Goal: Task Accomplishment & Management: Manage account settings

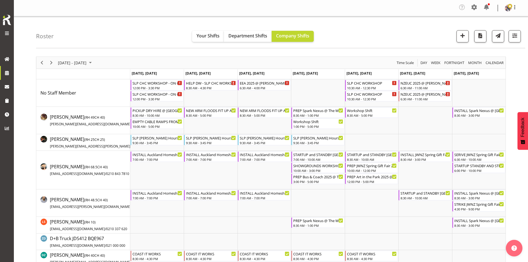
click at [94, 63] on button "September 08 - 14, 2025" at bounding box center [75, 62] width 37 height 7
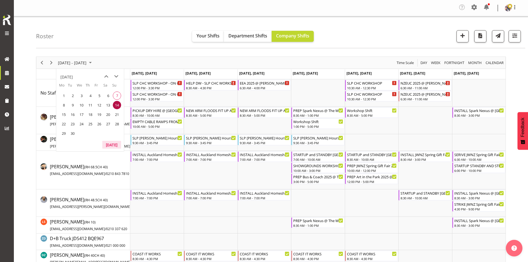
click at [110, 143] on button "[DATE]" at bounding box center [111, 145] width 19 height 8
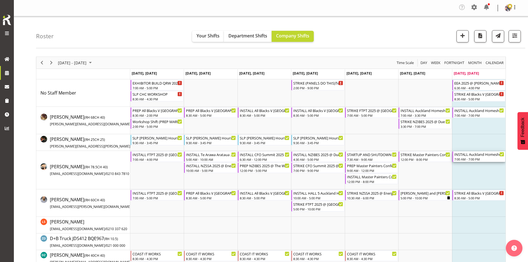
click at [473, 155] on div "INSTALL Auckland Homeshow 2025 @ [GEOGRAPHIC_DATA]" at bounding box center [479, 154] width 50 height 6
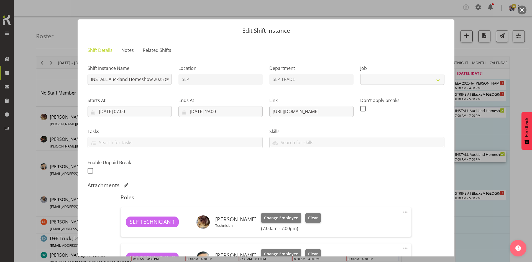
select select "9869"
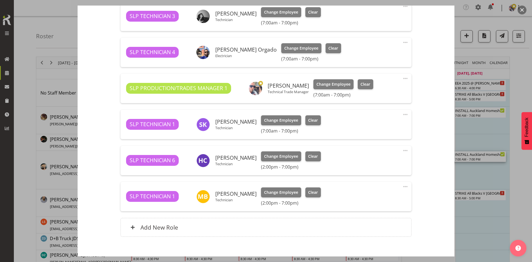
scroll to position [305, 0]
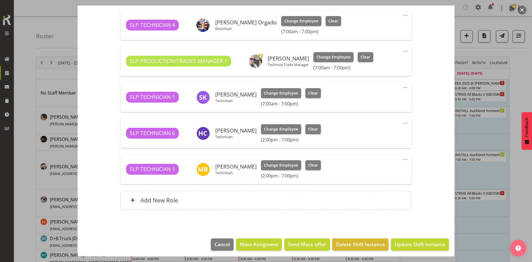
click at [402, 161] on span at bounding box center [405, 159] width 7 height 7
click at [366, 171] on link "Edit" at bounding box center [381, 173] width 53 height 10
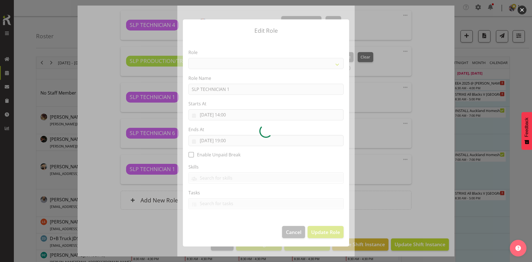
select select "123"
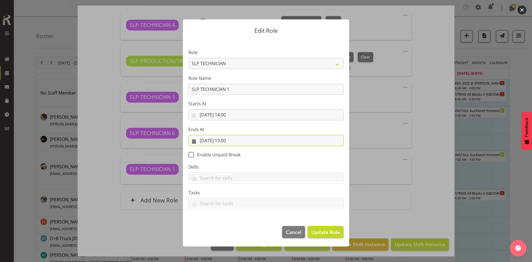
click at [250, 138] on input "07/09/2025, 19:00" at bounding box center [265, 140] width 155 height 11
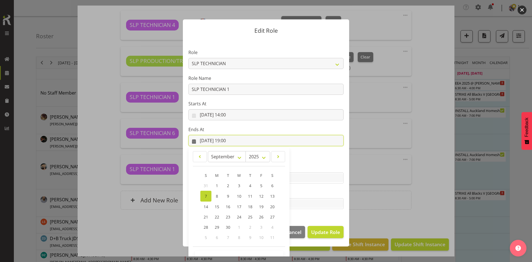
scroll to position [16, 0]
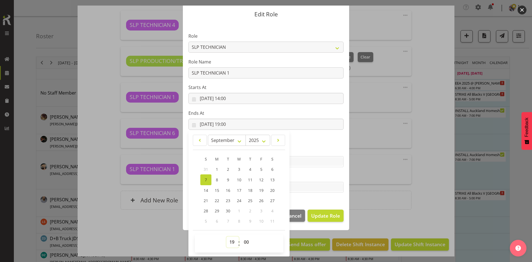
click at [227, 245] on select "00 01 02 03 04 05 06 07 08 09 10 11 12 13 14 15 16 17 18 19 20 21 22 23" at bounding box center [232, 241] width 12 height 11
select select "15"
click at [226, 236] on select "00 01 02 03 04 05 06 07 08 09 10 11 12 13 14 15 16 17 18 19 20 21 22 23" at bounding box center [232, 241] width 12 height 11
type input "07/09/2025, 15:00"
click at [324, 201] on section "Role ACCOUNT MANAGER ACCOUNT MANAGER DW ACCOUNTS AKL DIANNA VEHICLES AKL RYMER …" at bounding box center [266, 113] width 166 height 181
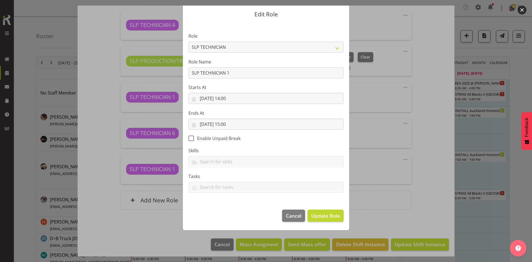
scroll to position [0, 0]
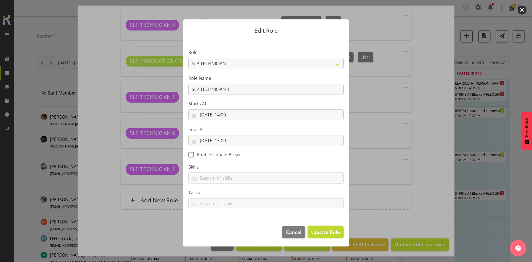
click at [328, 229] on span "Update Role" at bounding box center [325, 231] width 29 height 7
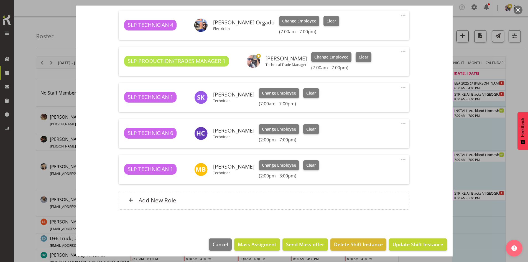
click at [400, 122] on span at bounding box center [403, 123] width 7 height 7
click at [353, 138] on link "Edit" at bounding box center [379, 137] width 53 height 10
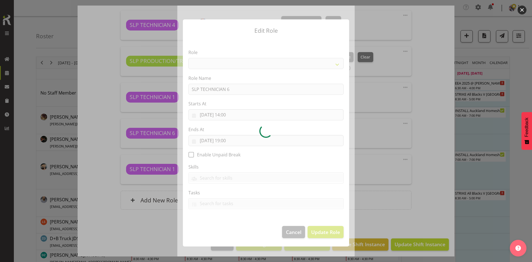
select select "123"
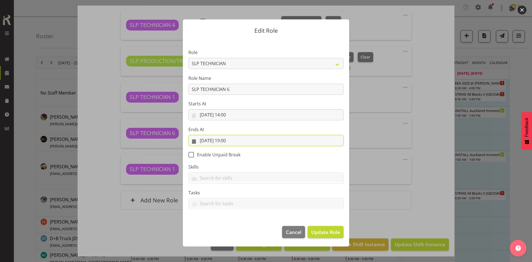
click at [243, 136] on input "07/09/2025, 19:00" at bounding box center [265, 140] width 155 height 11
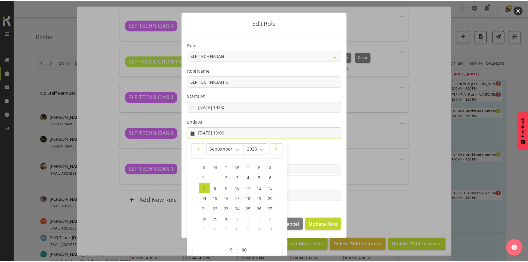
scroll to position [16, 0]
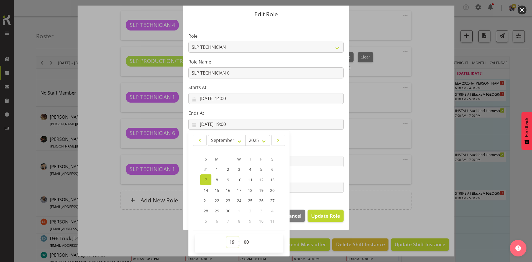
click at [231, 242] on select "00 01 02 03 04 05 06 07 08 09 10 11 12 13 14 15 16 17 18 19 20 21 22 23" at bounding box center [232, 241] width 12 height 11
select select "15"
click at [226, 236] on select "00 01 02 03 04 05 06 07 08 09 10 11 12 13 14 15 16 17 18 19 20 21 22 23" at bounding box center [232, 241] width 12 height 11
type input "07/09/2025, 15:00"
click at [323, 217] on span "Update Role" at bounding box center [325, 215] width 29 height 7
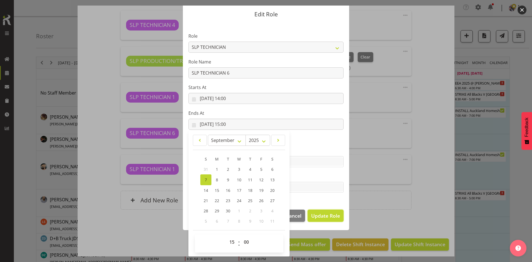
select select
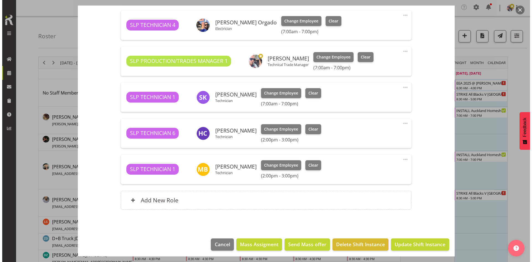
scroll to position [222, 0]
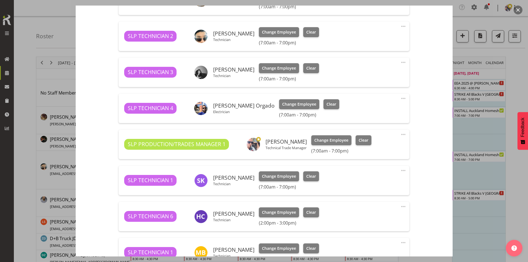
drag, startPoint x: 395, startPoint y: 172, endPoint x: 399, endPoint y: 168, distance: 5.1
click at [395, 171] on div "SLP TECHNICIAN 1 Stuart Korunic Technician Change Employee Clear (7:00am - 7:00…" at bounding box center [263, 180] width 279 height 18
click at [400, 168] on span at bounding box center [403, 170] width 7 height 7
click at [365, 182] on link "Edit" at bounding box center [379, 184] width 53 height 10
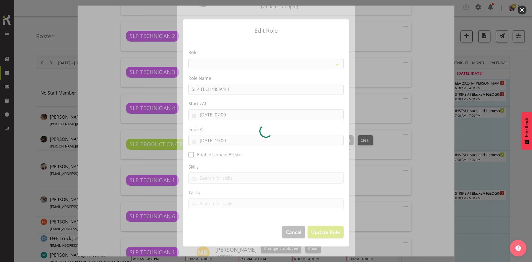
select select "123"
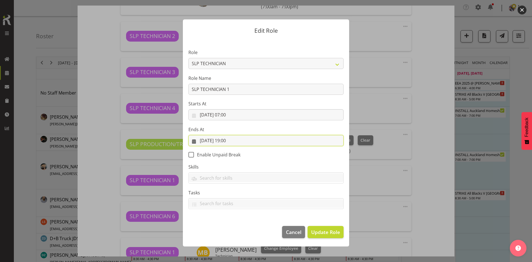
click at [241, 138] on input "07/09/2025, 19:00" at bounding box center [265, 140] width 155 height 11
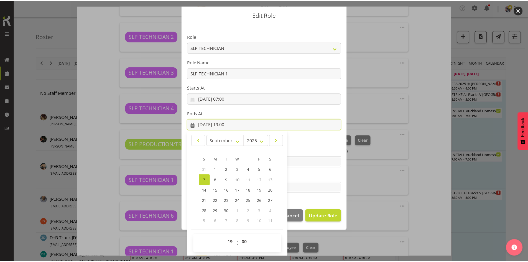
scroll to position [16, 0]
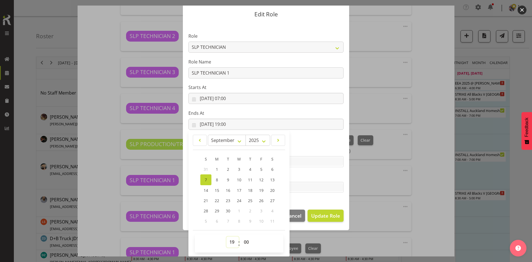
click at [231, 241] on select "00 01 02 03 04 05 06 07 08 09 10 11 12 13 14 15 16 17 18 19 20 21 22 23" at bounding box center [232, 241] width 12 height 11
select select "15"
click at [226, 236] on select "00 01 02 03 04 05 06 07 08 09 10 11 12 13 14 15 16 17 18 19 20 21 22 23" at bounding box center [232, 241] width 12 height 11
type input "07/09/2025, 15:00"
click at [325, 216] on span "Update Role" at bounding box center [325, 215] width 29 height 7
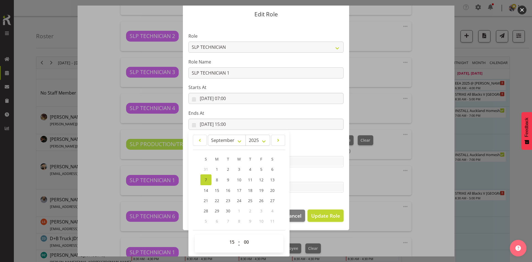
select select
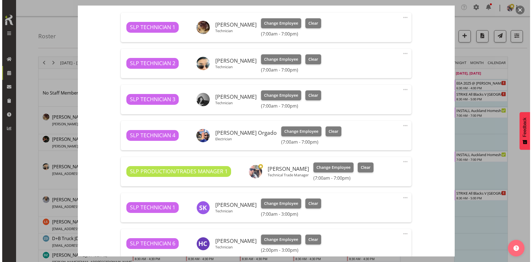
scroll to position [194, 0]
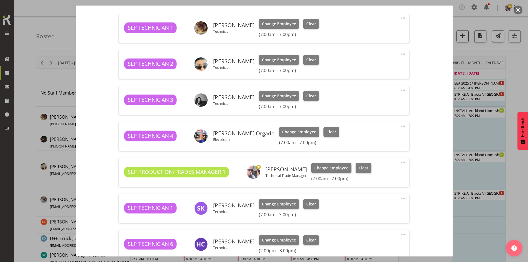
click at [400, 127] on span at bounding box center [403, 126] width 7 height 7
click at [359, 140] on link "Edit" at bounding box center [379, 139] width 53 height 10
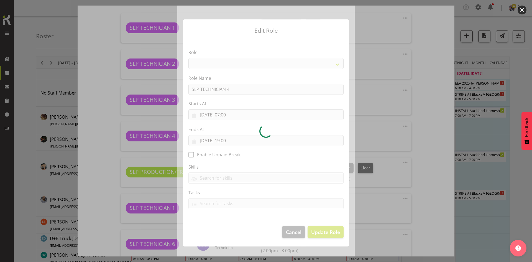
select select "123"
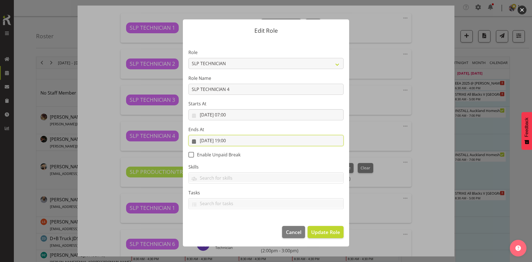
click at [246, 140] on input "07/09/2025, 19:00" at bounding box center [265, 140] width 155 height 11
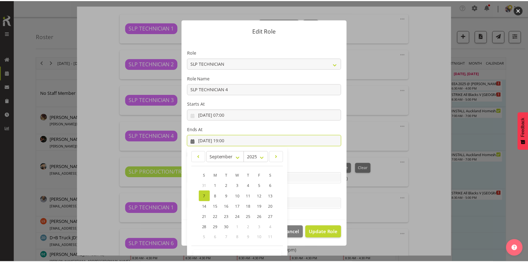
scroll to position [16, 0]
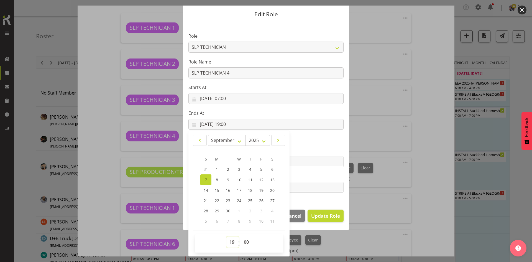
click at [231, 243] on select "00 01 02 03 04 05 06 07 08 09 10 11 12 13 14 15 16 17 18 19 20 21 22 23" at bounding box center [232, 241] width 12 height 11
click at [230, 241] on select "00 01 02 03 04 05 06 07 08 09 10 11 12 13 14 15 16 17 18 19 20 21 22 23" at bounding box center [232, 241] width 12 height 11
select select "15"
click at [226, 236] on select "00 01 02 03 04 05 06 07 08 09 10 11 12 13 14 15 16 17 18 19 20 21 22 23" at bounding box center [232, 241] width 12 height 11
type input "07/09/2025, 15:00"
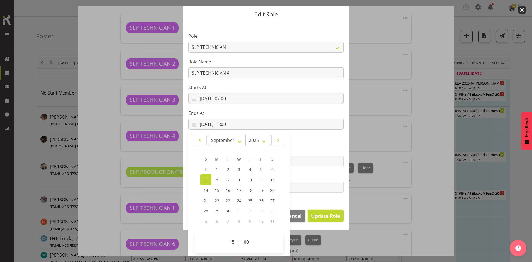
click at [323, 212] on span "Update Role" at bounding box center [325, 215] width 29 height 7
select select
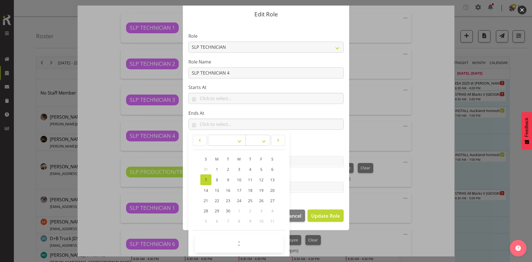
scroll to position [16, 0]
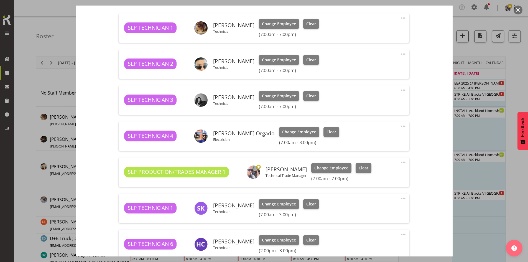
click at [400, 89] on span at bounding box center [403, 90] width 7 height 7
click at [364, 106] on link "Edit" at bounding box center [379, 103] width 53 height 10
select select "8"
select select "2025"
select select "19"
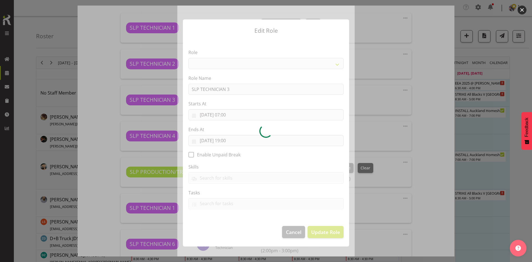
select select "123"
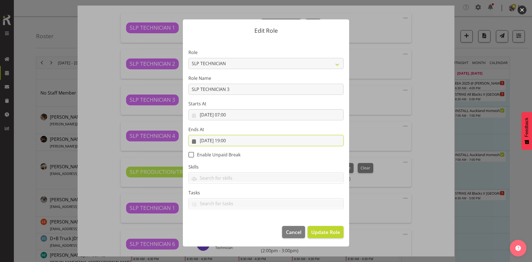
click at [253, 138] on input "07/09/2025, 19:00" at bounding box center [265, 140] width 155 height 11
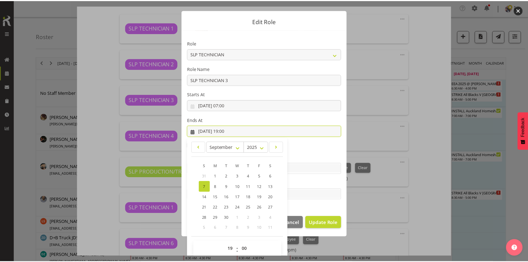
scroll to position [16, 0]
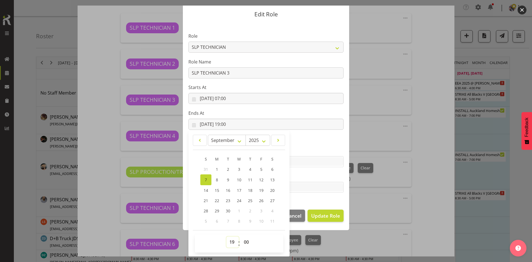
drag, startPoint x: 234, startPoint y: 241, endPoint x: 233, endPoint y: 238, distance: 3.1
click at [234, 241] on select "00 01 02 03 04 05 06 07 08 09 10 11 12 13 14 15 16 17 18 19 20 21 22 23" at bounding box center [232, 241] width 12 height 11
select select "15"
click at [226, 236] on select "00 01 02 03 04 05 06 07 08 09 10 11 12 13 14 15 16 17 18 19 20 21 22 23" at bounding box center [232, 241] width 12 height 11
type input "07/09/2025, 15:00"
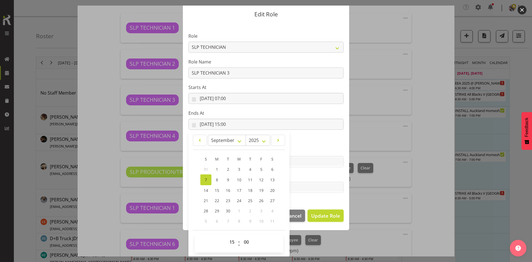
click at [312, 215] on span "Update Role" at bounding box center [325, 215] width 29 height 7
select select
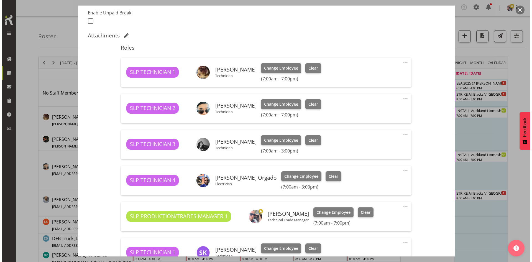
scroll to position [138, 0]
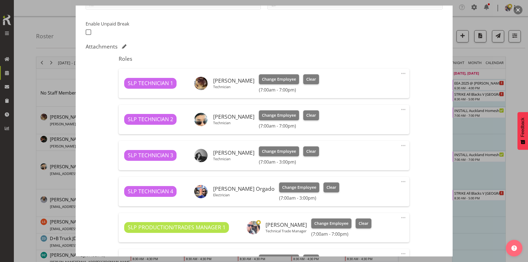
click at [400, 109] on span at bounding box center [403, 109] width 7 height 7
click at [364, 122] on link "Edit" at bounding box center [379, 123] width 53 height 10
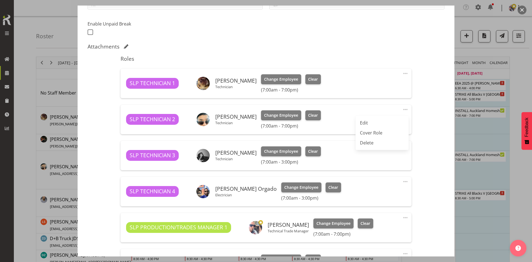
select select "8"
select select "2025"
select select "19"
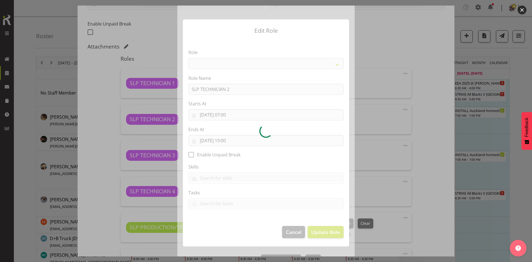
select select "123"
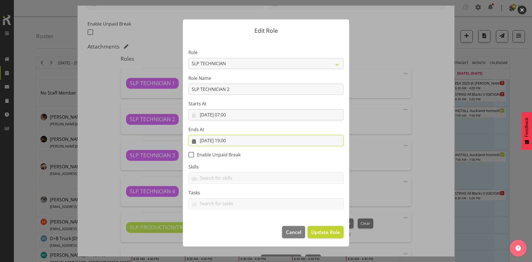
click at [244, 138] on input "07/09/2025, 19:00" at bounding box center [265, 140] width 155 height 11
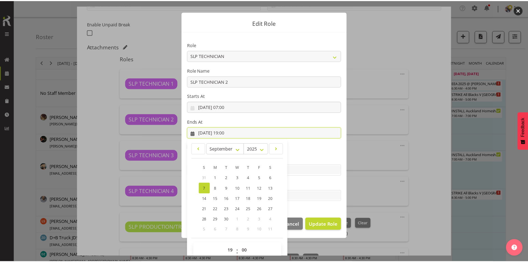
scroll to position [16, 0]
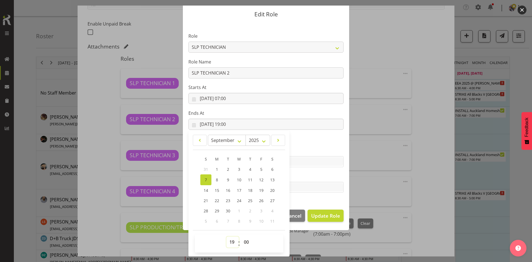
click at [230, 238] on select "00 01 02 03 04 05 06 07 08 09 10 11 12 13 14 15 16 17 18 19 20 21 22 23" at bounding box center [232, 241] width 12 height 11
select select "15"
click at [226, 236] on select "00 01 02 03 04 05 06 07 08 09 10 11 12 13 14 15 16 17 18 19 20 21 22 23" at bounding box center [232, 241] width 12 height 11
type input "07/09/2025, 15:00"
click at [321, 214] on span "Update Role" at bounding box center [325, 215] width 29 height 7
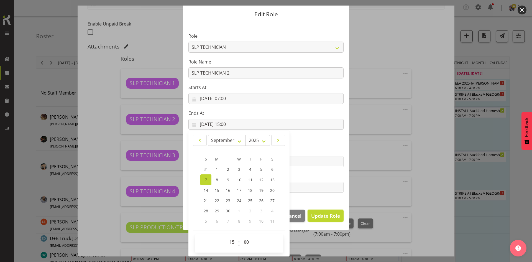
select select
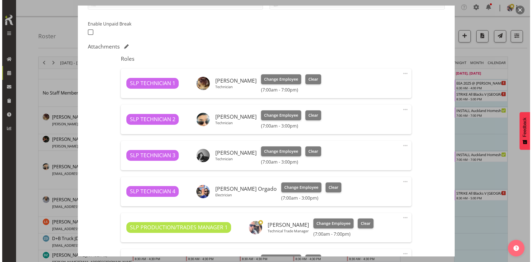
scroll to position [16, 0]
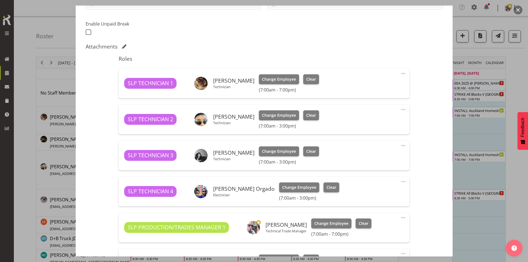
click at [400, 75] on span at bounding box center [403, 73] width 7 height 7
click at [366, 88] on link "Edit" at bounding box center [379, 87] width 53 height 10
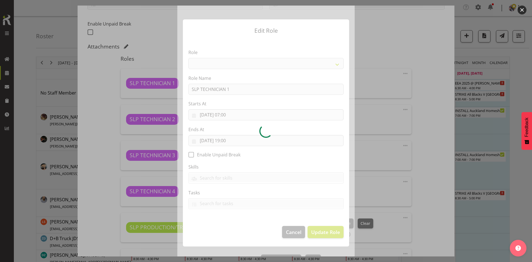
select select "123"
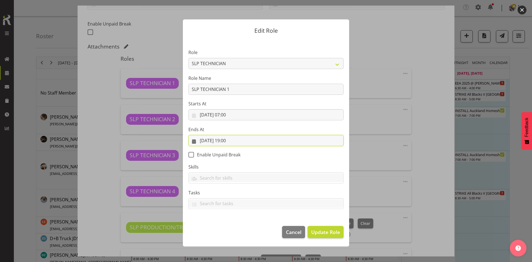
click at [243, 140] on input "07/09/2025, 19:00" at bounding box center [265, 140] width 155 height 11
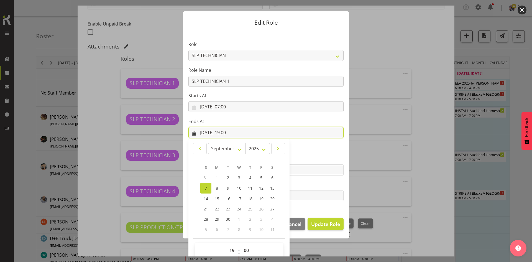
scroll to position [16, 0]
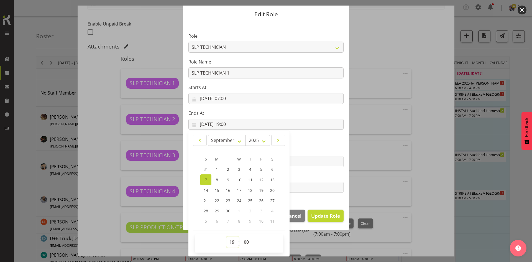
click at [228, 243] on select "00 01 02 03 04 05 06 07 08 09 10 11 12 13 14 15 16 17 18 19 20 21 22 23" at bounding box center [232, 241] width 12 height 11
select select "15"
click at [226, 236] on select "00 01 02 03 04 05 06 07 08 09 10 11 12 13 14 15 16 17 18 19 20 21 22 23" at bounding box center [232, 241] width 12 height 11
type input "07/09/2025, 15:00"
click at [325, 208] on footer "Cancel Update Role" at bounding box center [266, 217] width 166 height 26
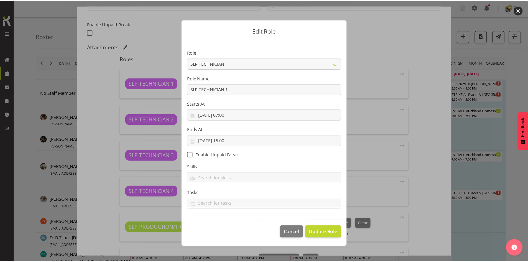
scroll to position [0, 0]
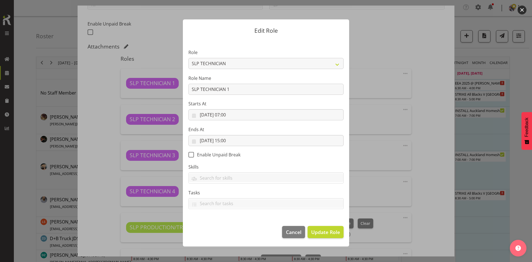
click at [329, 216] on section "Role ACCOUNT MANAGER ACCOUNT MANAGER DW ACCOUNTS AKL DIANNA VEHICLES AKL RYMER …" at bounding box center [266, 129] width 166 height 181
click at [325, 230] on span "Update Role" at bounding box center [325, 231] width 29 height 7
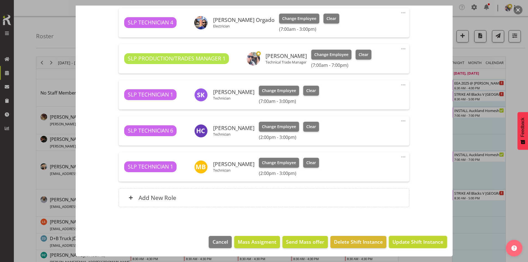
click at [398, 236] on button "Update Shift Instance" at bounding box center [418, 242] width 58 height 12
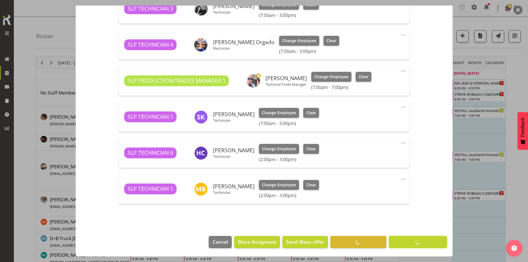
scroll to position [285, 0]
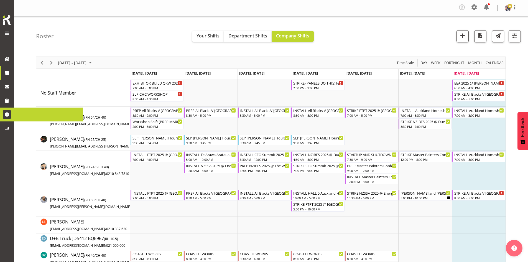
click at [6, 60] on span at bounding box center [7, 59] width 8 height 8
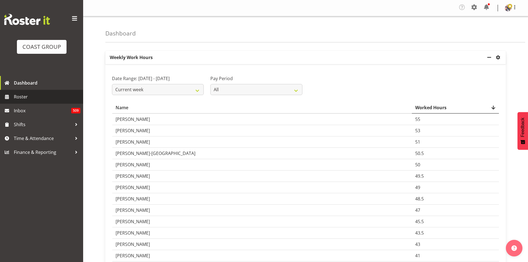
click at [32, 94] on span "Roster" at bounding box center [47, 96] width 66 height 8
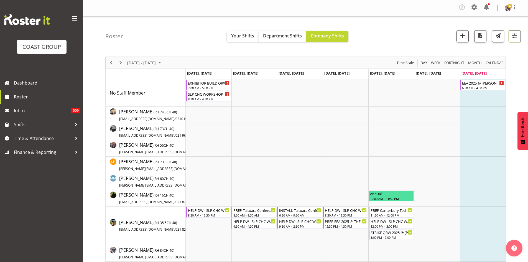
click at [513, 37] on span "button" at bounding box center [514, 35] width 7 height 7
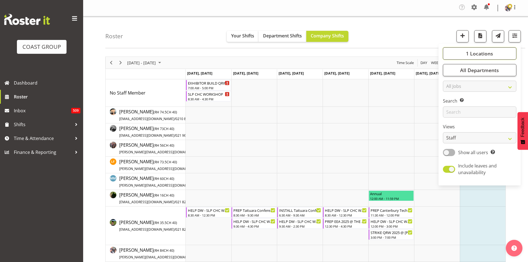
click at [468, 53] on span "1 Locations" at bounding box center [479, 53] width 27 height 7
click at [456, 99] on span "SLP" at bounding box center [455, 98] width 9 height 4
click at [451, 99] on input "SLP" at bounding box center [449, 99] width 4 height 4
checkbox input "true"
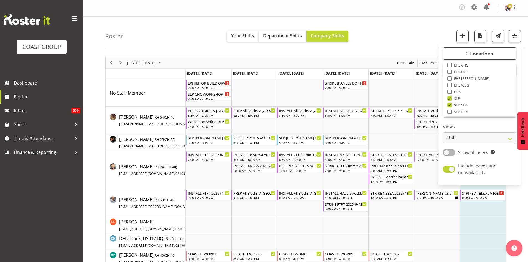
click at [177, 41] on div "Roster Your Shifts Department Shifts Company Shifts 2 Locations Clear CARLTON E…" at bounding box center [315, 32] width 420 height 32
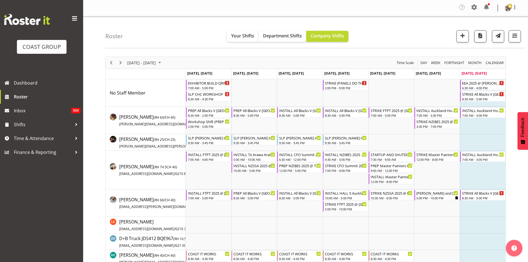
click at [69, 17] on div at bounding box center [41, 19] width 75 height 11
click at [82, 20] on div "COAST GROUP" at bounding box center [41, 38] width 83 height 76
click at [77, 19] on span at bounding box center [74, 18] width 9 height 9
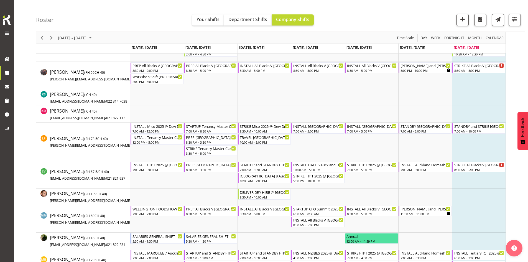
scroll to position [332, 0]
